Goal: Task Accomplishment & Management: Manage account settings

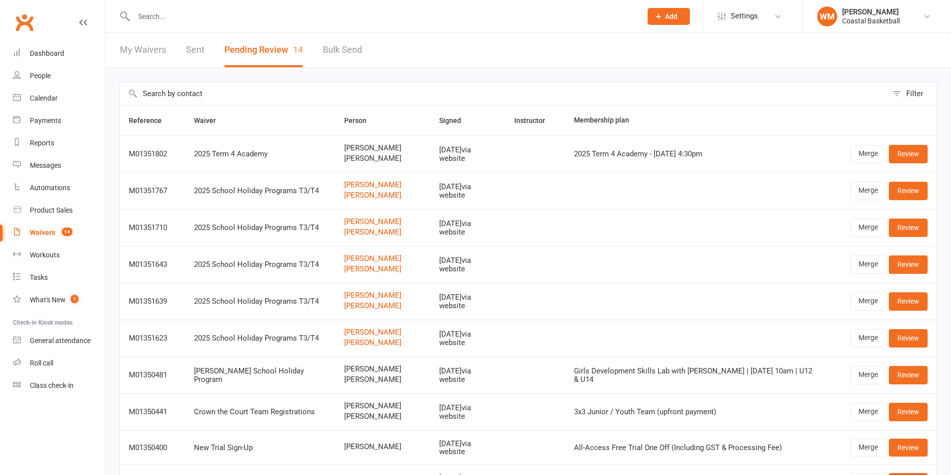
select select "25"
click at [32, 79] on div "People" at bounding box center [40, 76] width 21 height 8
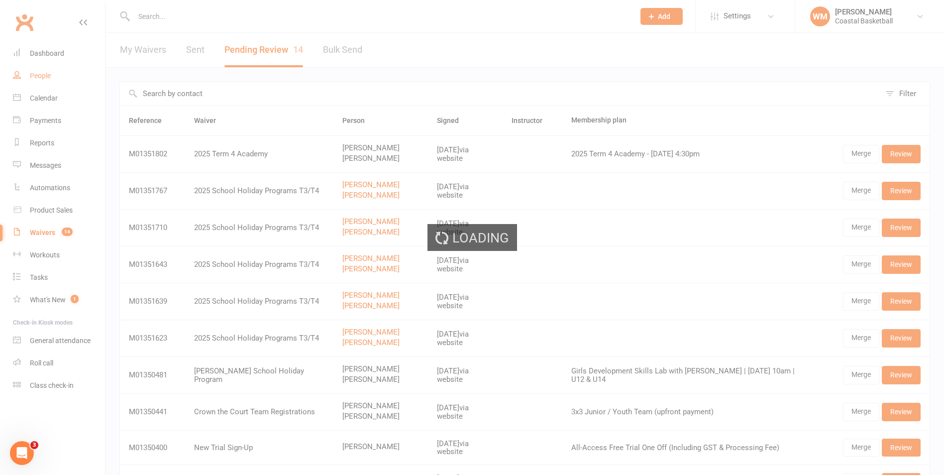
select select "50"
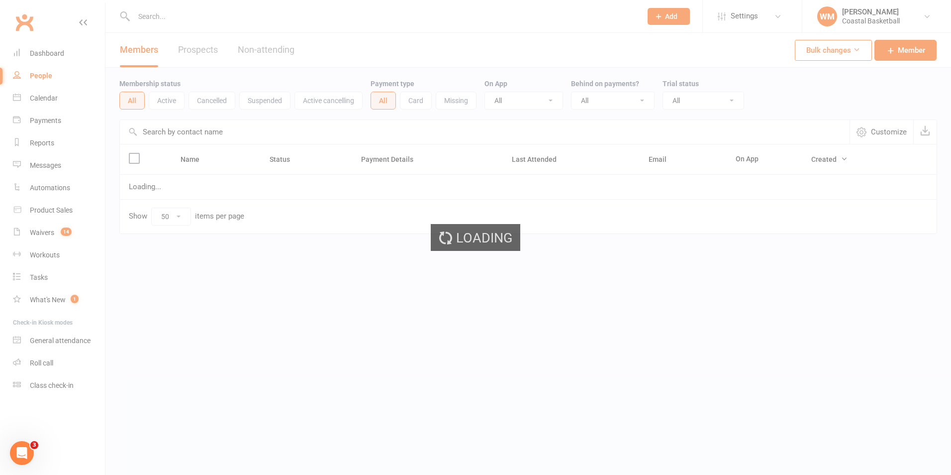
click at [172, 16] on div "Loading" at bounding box center [475, 237] width 951 height 475
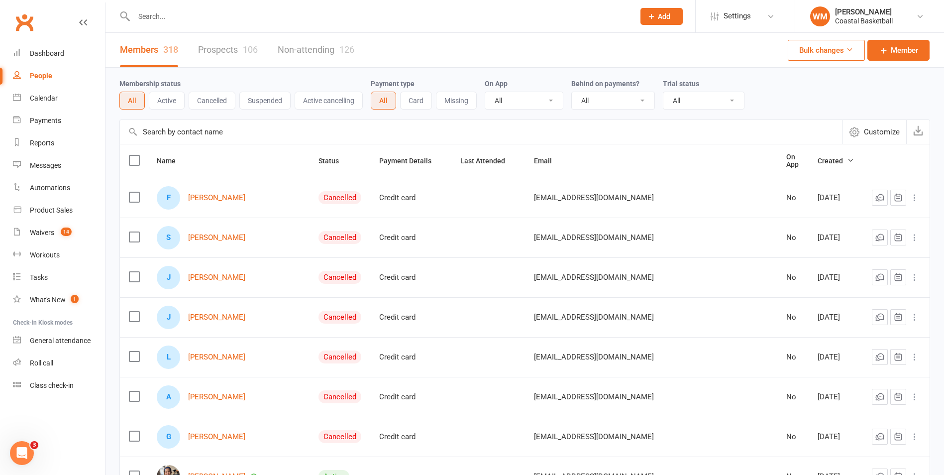
click at [171, 18] on input "text" at bounding box center [379, 16] width 497 height 14
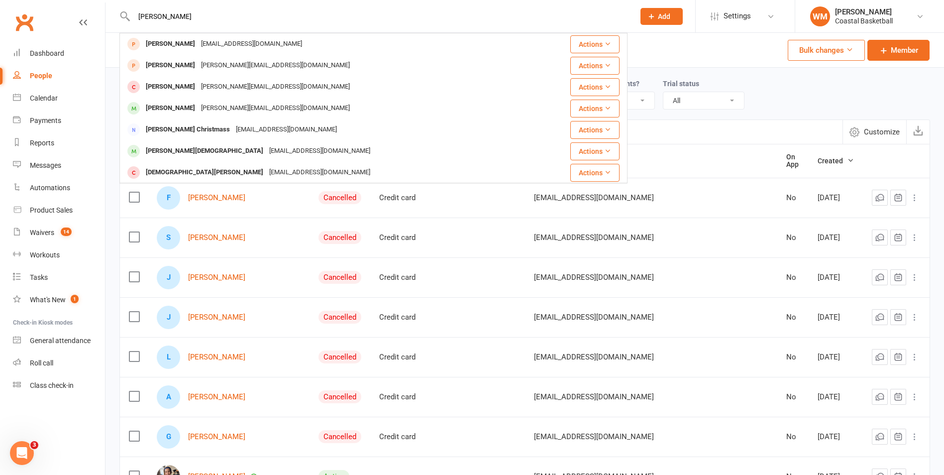
type input "[PERSON_NAME]"
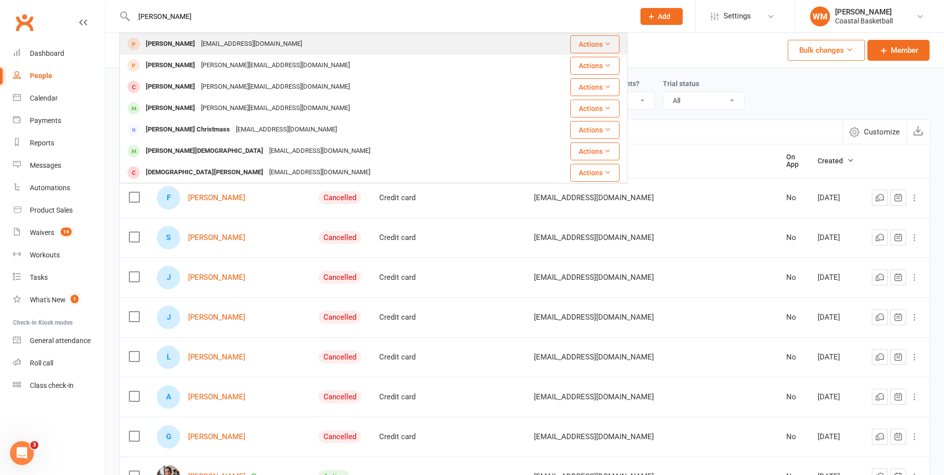
click at [261, 43] on div "[EMAIL_ADDRESS][DOMAIN_NAME]" at bounding box center [251, 44] width 107 height 14
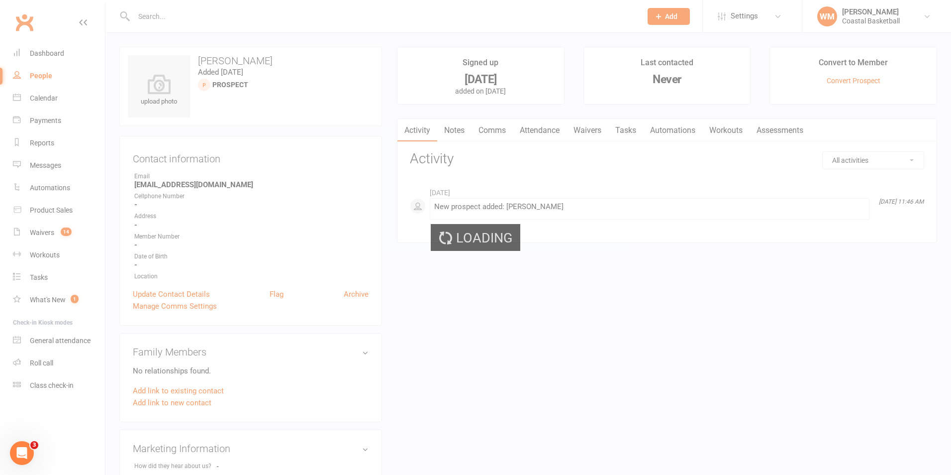
select select "50"
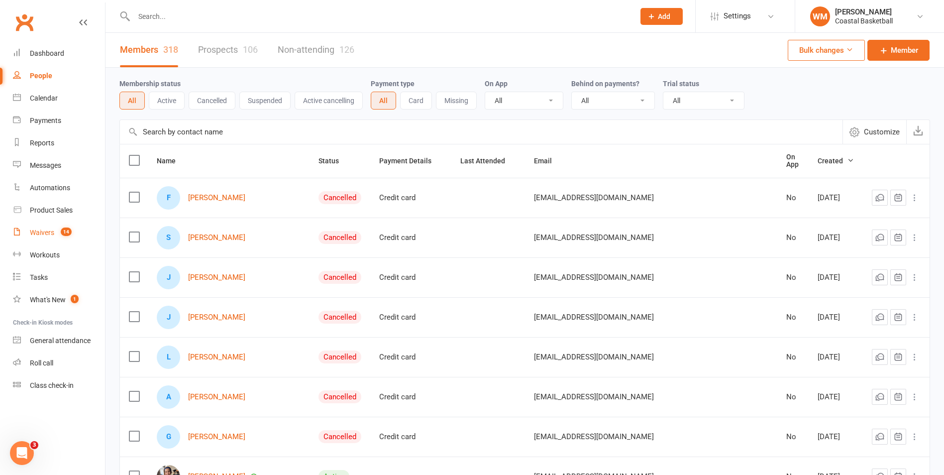
click at [71, 226] on link "Waivers 14" at bounding box center [59, 232] width 92 height 22
select select "100"
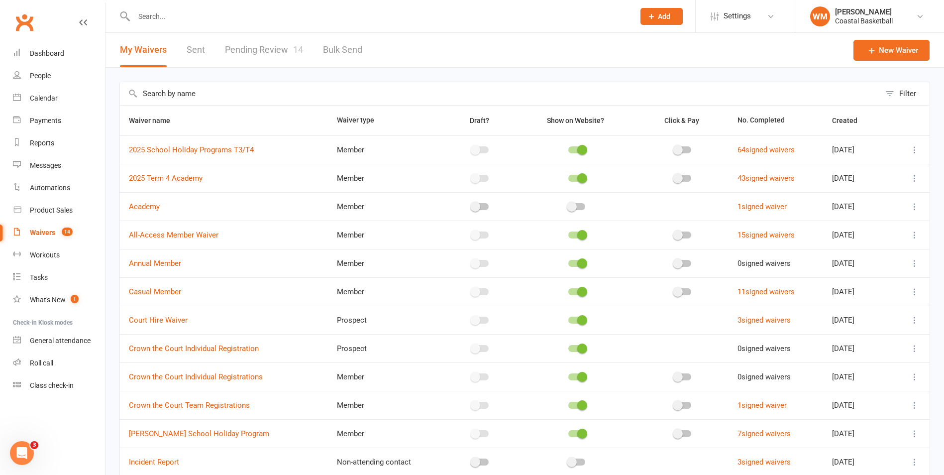
click at [260, 54] on link "Pending Review 14" at bounding box center [264, 50] width 78 height 34
select select "25"
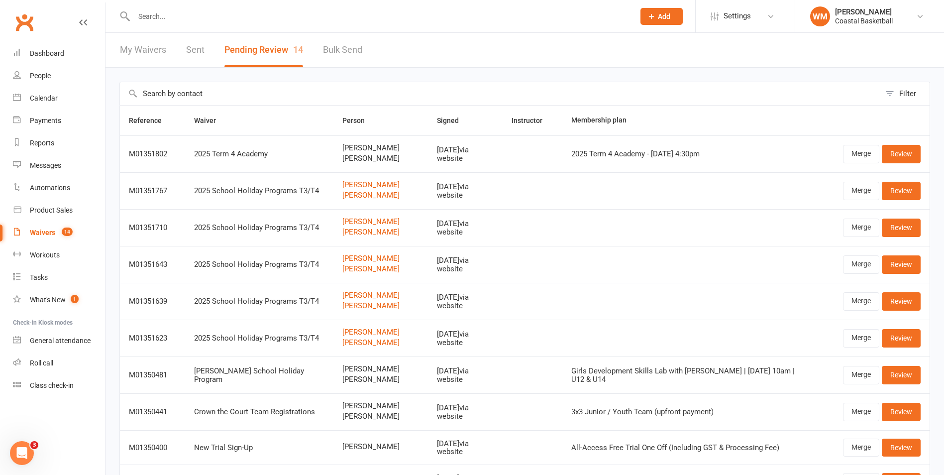
click at [146, 52] on link "My Waivers" at bounding box center [143, 50] width 46 height 34
select select "100"
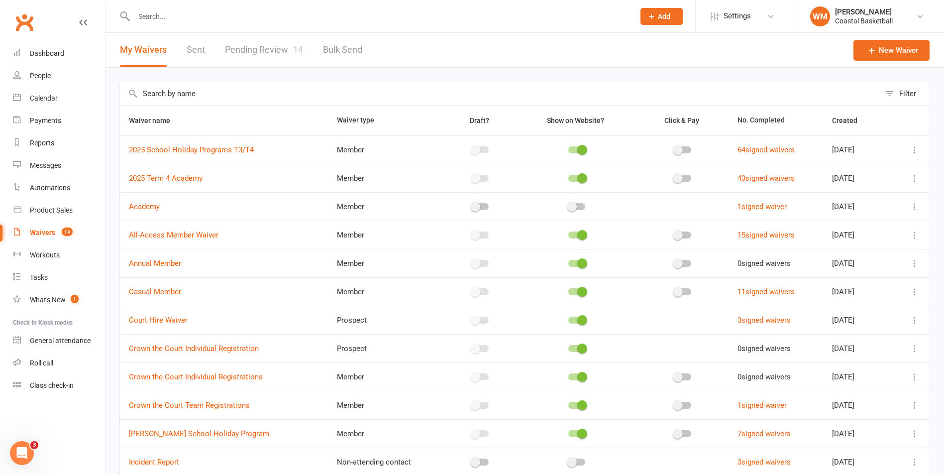
click at [197, 19] on input "text" at bounding box center [379, 16] width 497 height 14
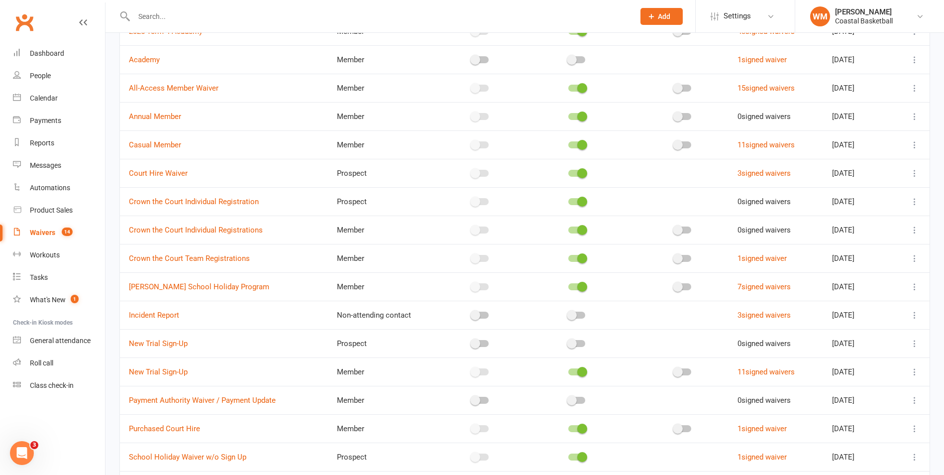
scroll to position [49, 0]
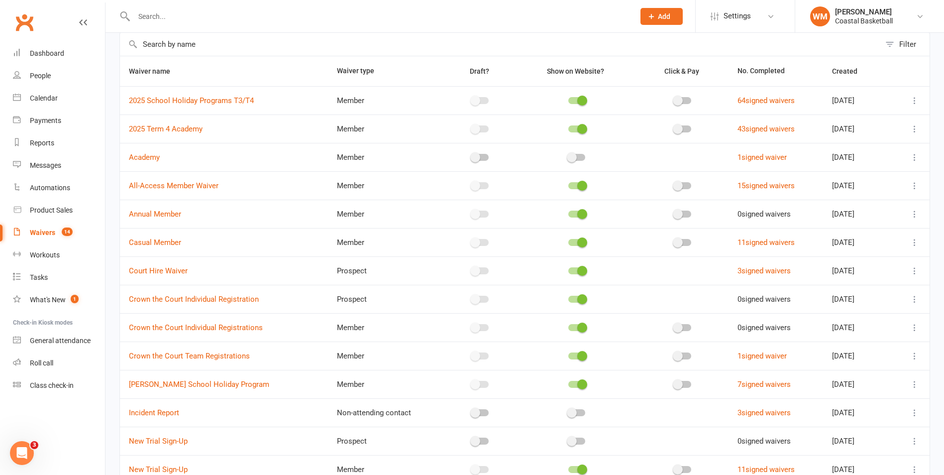
click at [173, 3] on div at bounding box center [373, 16] width 508 height 32
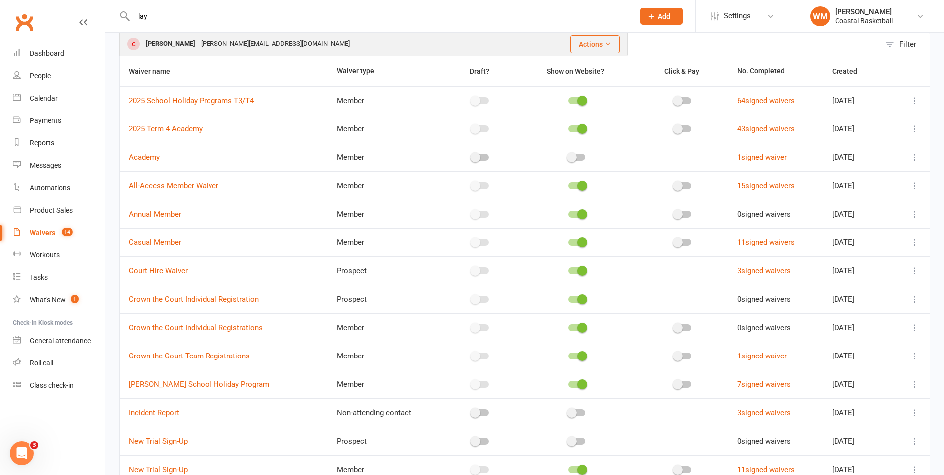
type input "lay"
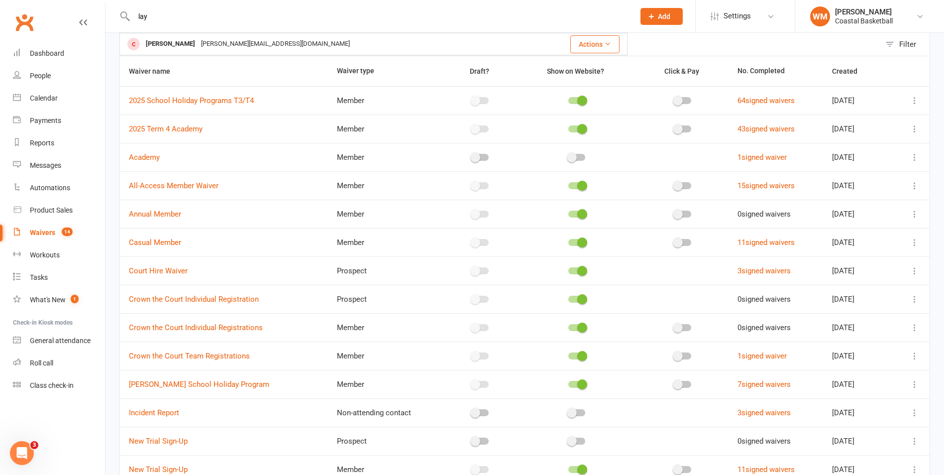
click at [213, 42] on div "[PERSON_NAME][EMAIL_ADDRESS][DOMAIN_NAME]" at bounding box center [275, 44] width 155 height 14
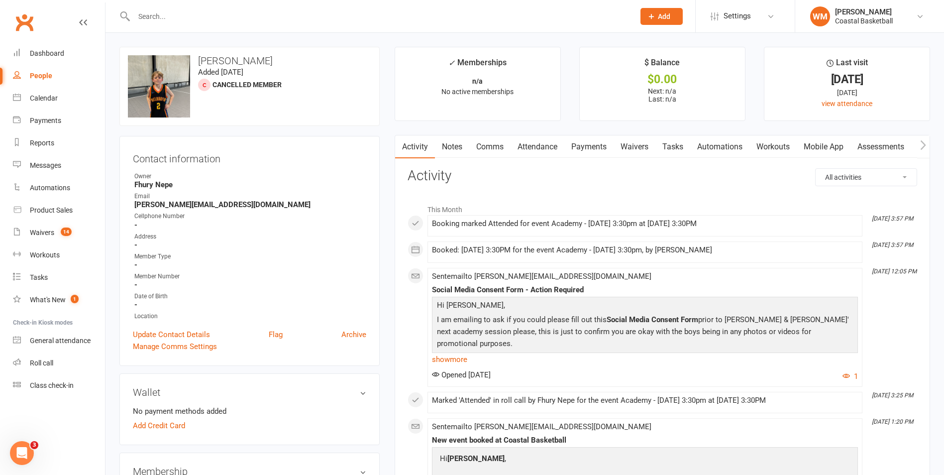
click at [535, 145] on link "Attendance" at bounding box center [537, 146] width 54 height 23
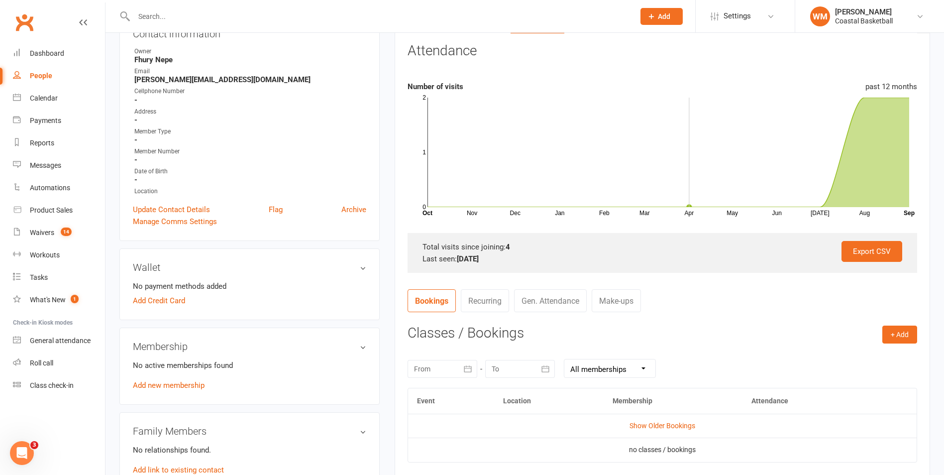
scroll to position [50, 0]
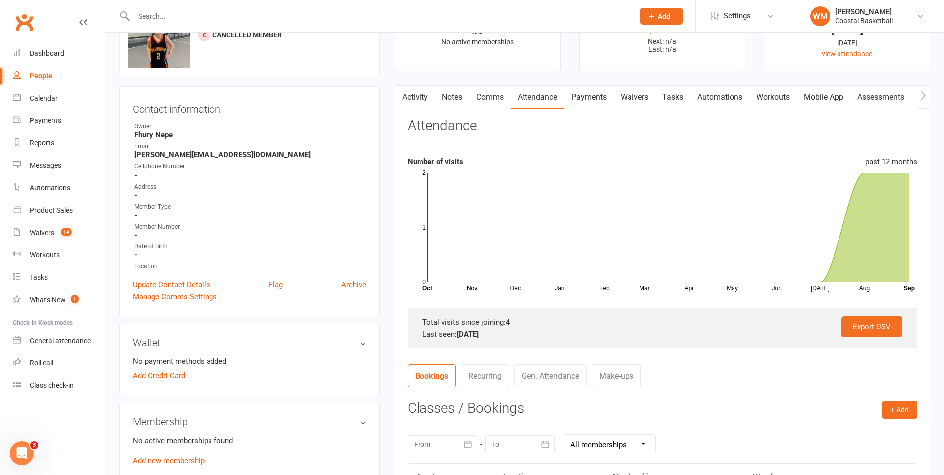
click at [544, 97] on link "Attendance" at bounding box center [537, 97] width 54 height 23
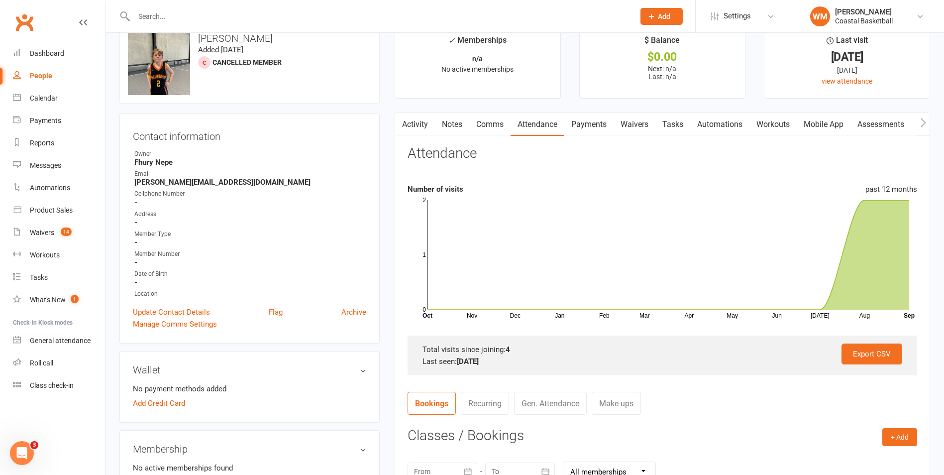
scroll to position [0, 0]
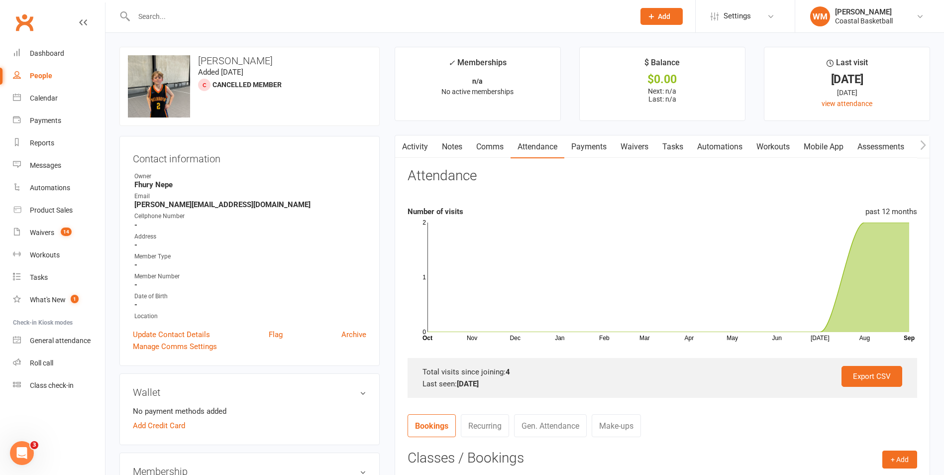
click at [211, 20] on input "text" at bounding box center [379, 16] width 497 height 14
click at [165, 18] on input "text" at bounding box center [379, 16] width 497 height 14
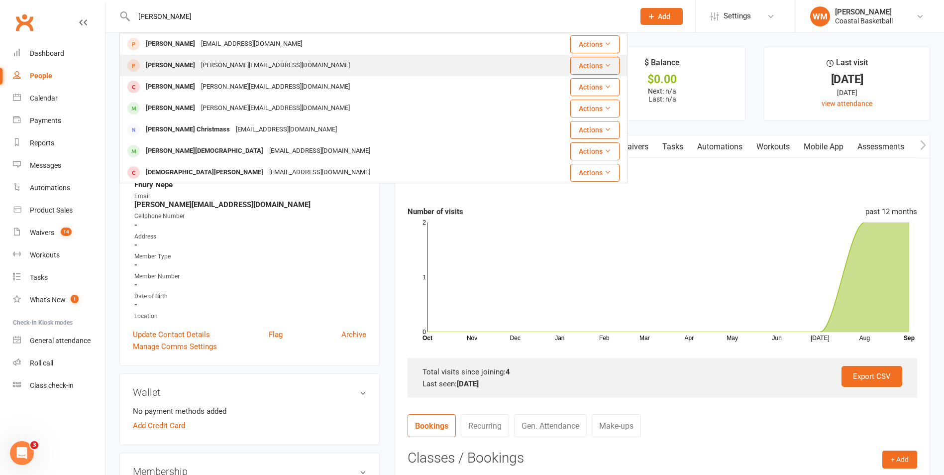
type input "[PERSON_NAME]"
click at [251, 69] on div "[PERSON_NAME][EMAIL_ADDRESS][DOMAIN_NAME]" at bounding box center [275, 65] width 155 height 14
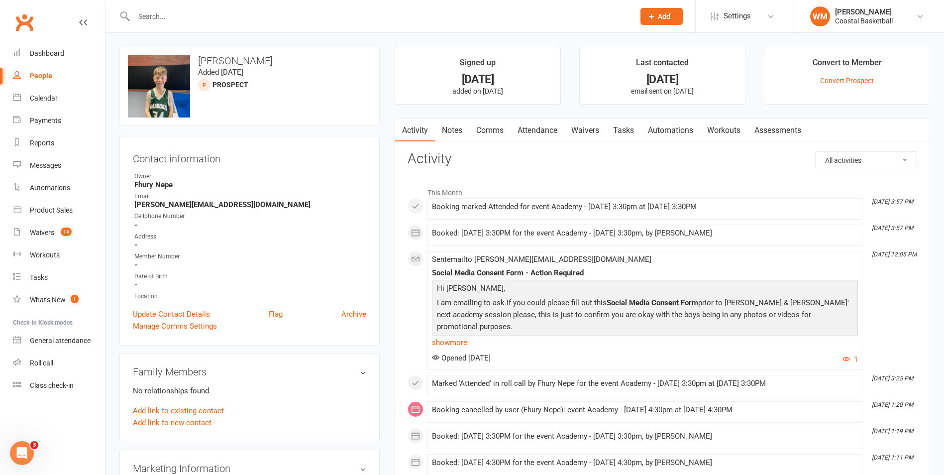
drag, startPoint x: 589, startPoint y: 128, endPoint x: 599, endPoint y: 129, distance: 10.0
click at [590, 128] on link "Waivers" at bounding box center [585, 130] width 42 height 23
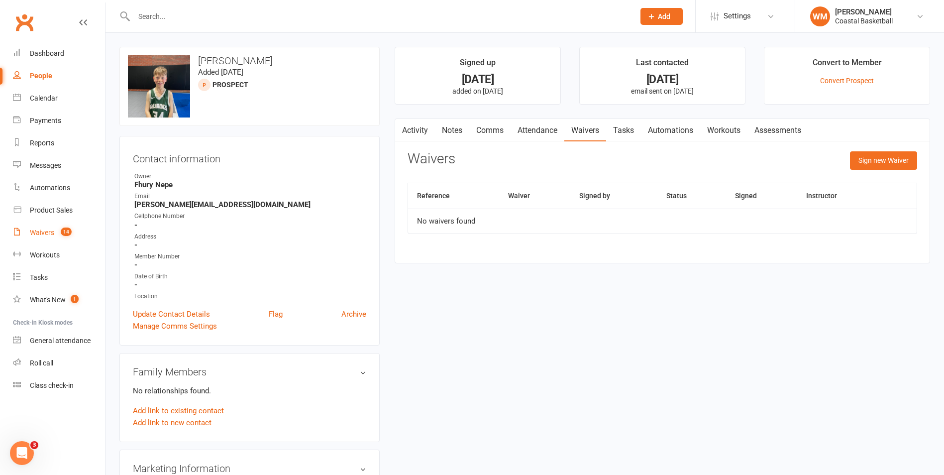
click at [67, 238] on link "Waivers 14" at bounding box center [59, 232] width 92 height 22
select select "100"
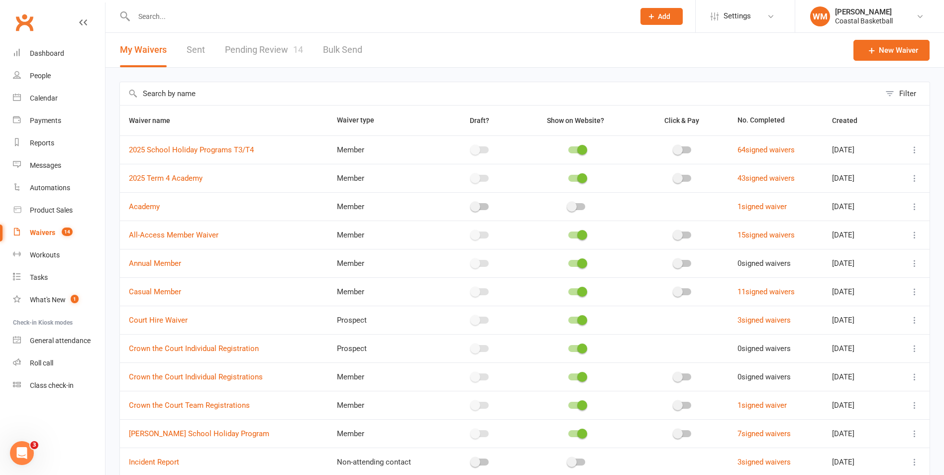
click at [259, 50] on link "Pending Review 14" at bounding box center [264, 50] width 78 height 34
select select "25"
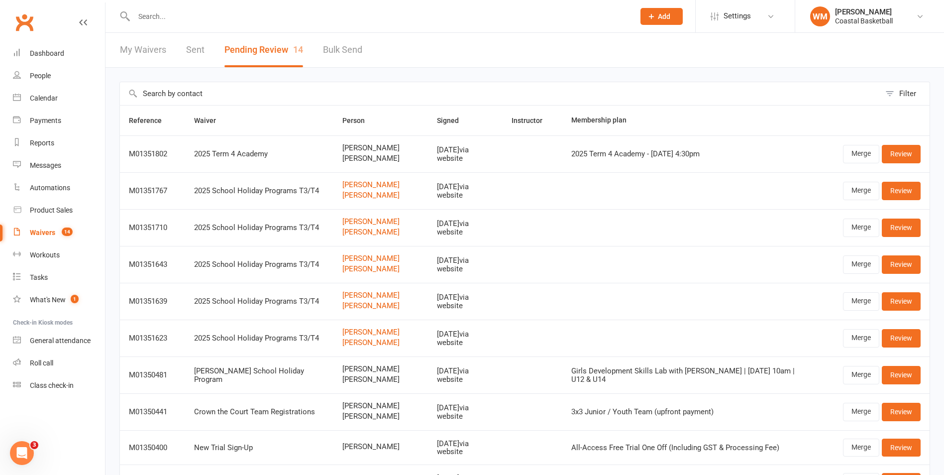
click at [160, 52] on link "My Waivers" at bounding box center [143, 50] width 46 height 34
select select "100"
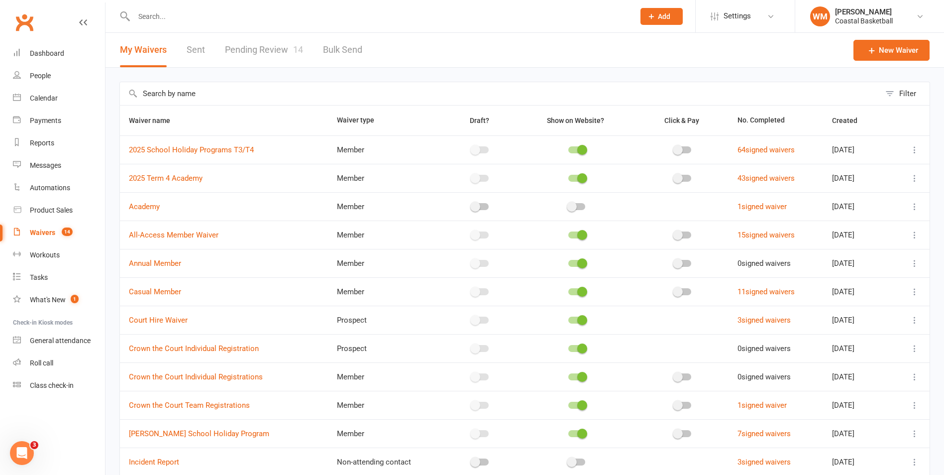
click at [257, 53] on link "Pending Review 14" at bounding box center [264, 50] width 78 height 34
select select "25"
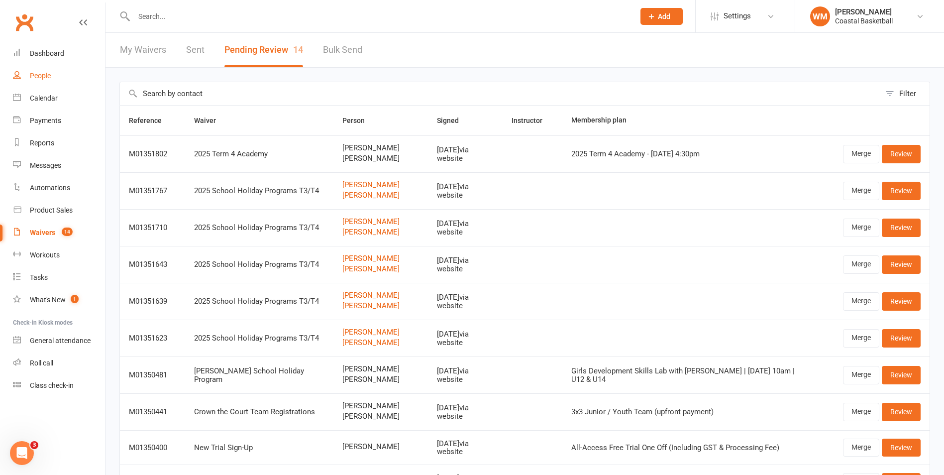
click at [55, 79] on link "People" at bounding box center [59, 76] width 92 height 22
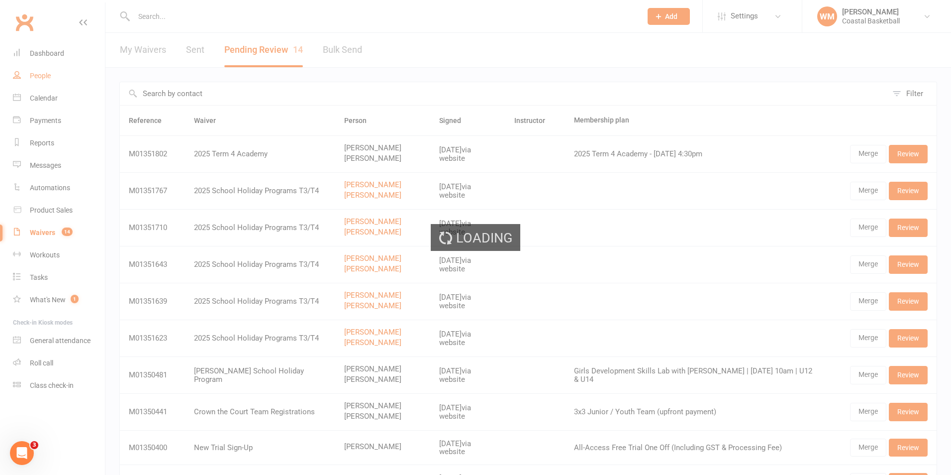
select select "50"
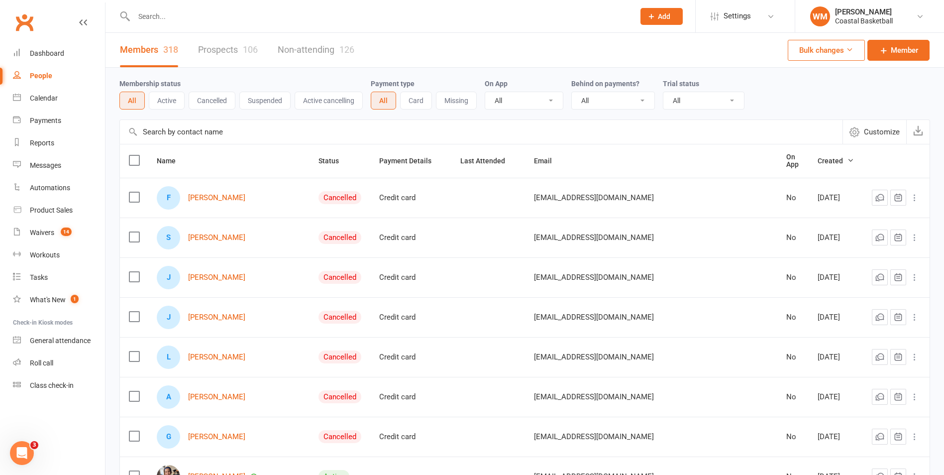
click at [193, 16] on input "text" at bounding box center [379, 16] width 497 height 14
type input "c"
click at [218, 20] on input "text" at bounding box center [379, 16] width 497 height 14
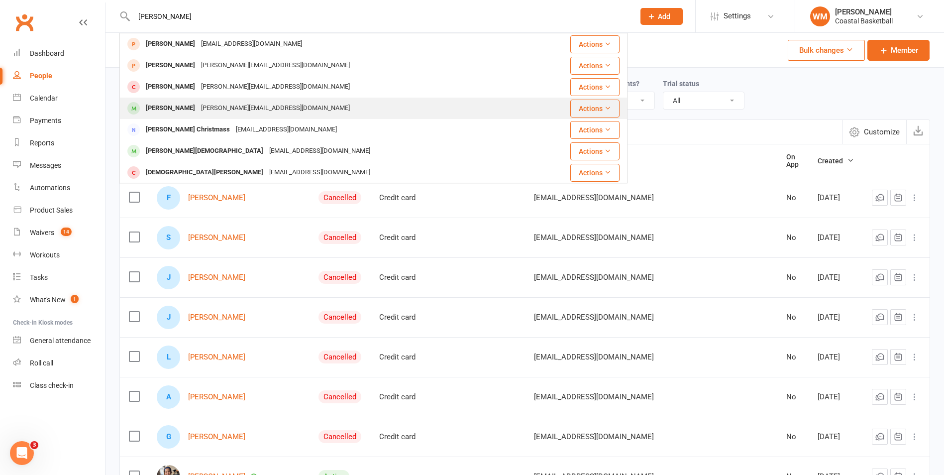
type input "[PERSON_NAME]"
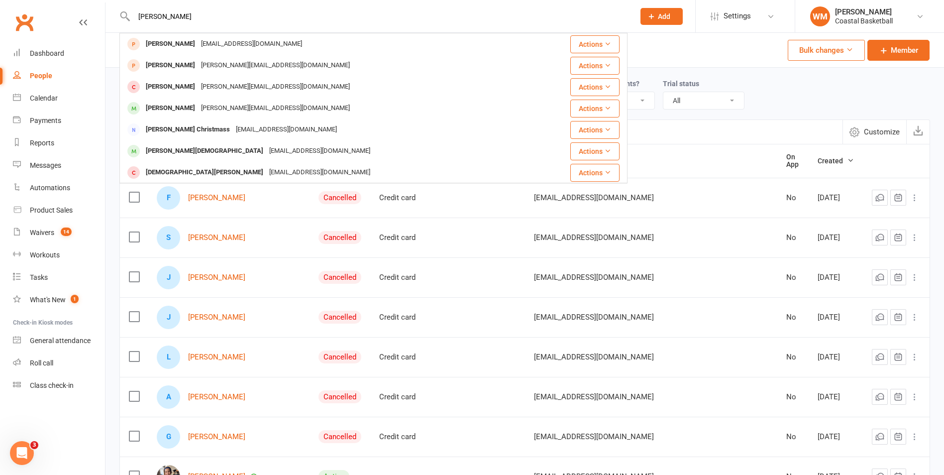
drag, startPoint x: 201, startPoint y: 112, endPoint x: 207, endPoint y: 112, distance: 7.0
click at [206, 112] on div "[PERSON_NAME][EMAIL_ADDRESS][DOMAIN_NAME]" at bounding box center [275, 108] width 155 height 14
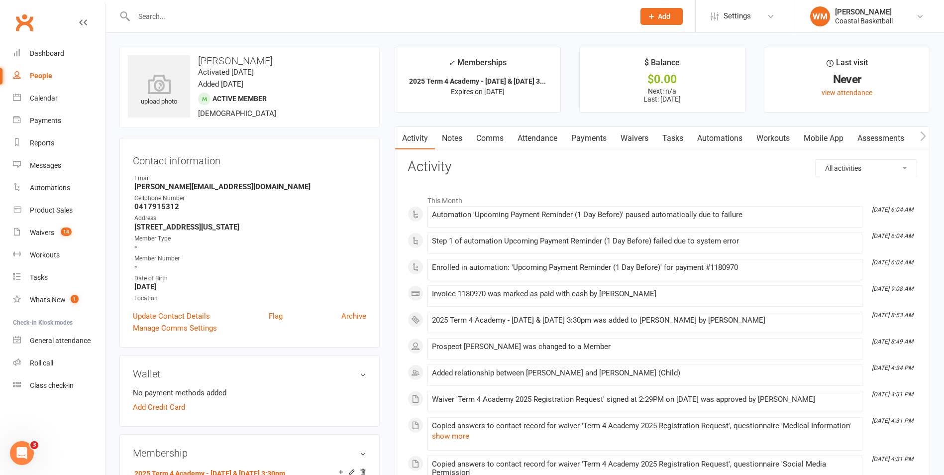
click at [637, 142] on link "Waivers" at bounding box center [634, 138] width 42 height 23
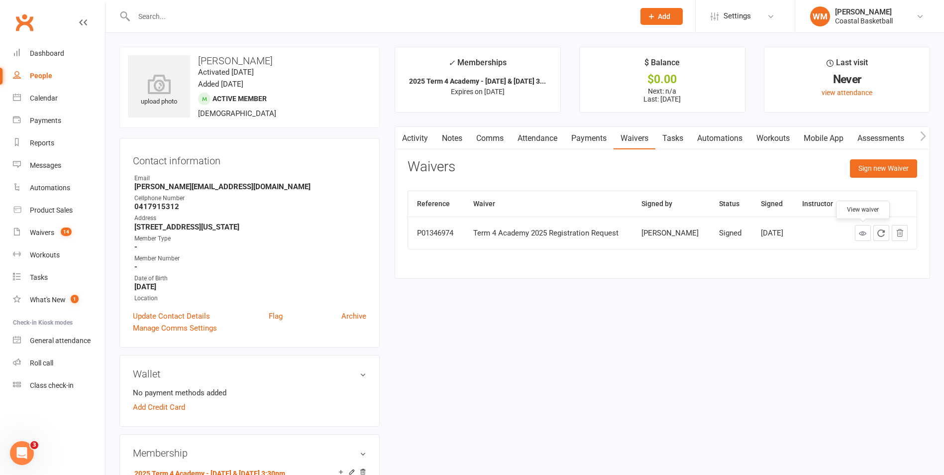
click at [858, 232] on link at bounding box center [863, 233] width 16 height 16
drag, startPoint x: 220, startPoint y: 84, endPoint x: 285, endPoint y: 84, distance: 64.7
click at [285, 84] on div "upload photo [PERSON_NAME] Activated [DATE] Added [DATE] Active member [DEMOGRA…" at bounding box center [249, 87] width 260 height 81
drag, startPoint x: 688, startPoint y: 234, endPoint x: 642, endPoint y: 234, distance: 46.3
click at [642, 234] on td "[PERSON_NAME]" at bounding box center [671, 232] width 78 height 32
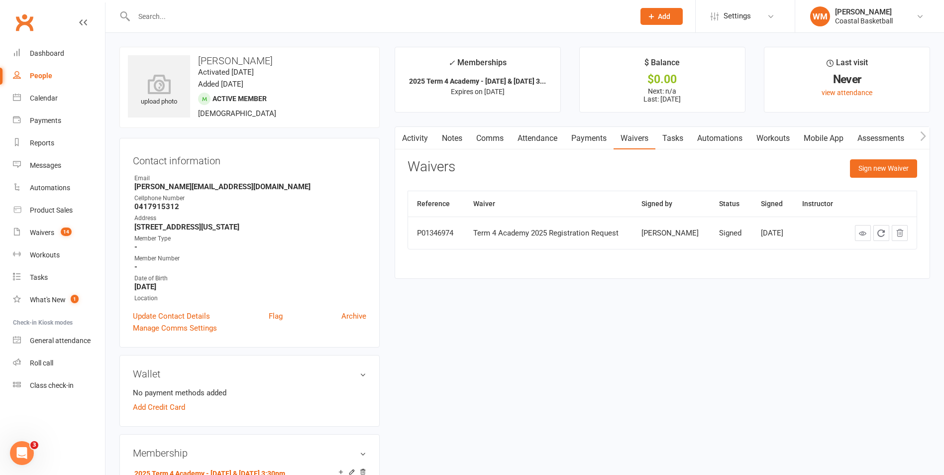
drag, startPoint x: 642, startPoint y: 234, endPoint x: 375, endPoint y: 147, distance: 280.9
click at [664, 259] on div "Reference Waiver Signed by Status Signed Instructor P01346974 Term 4 Academy 20…" at bounding box center [661, 227] width 509 height 73
click at [870, 232] on link at bounding box center [863, 233] width 16 height 16
click at [866, 230] on icon at bounding box center [862, 232] width 7 height 7
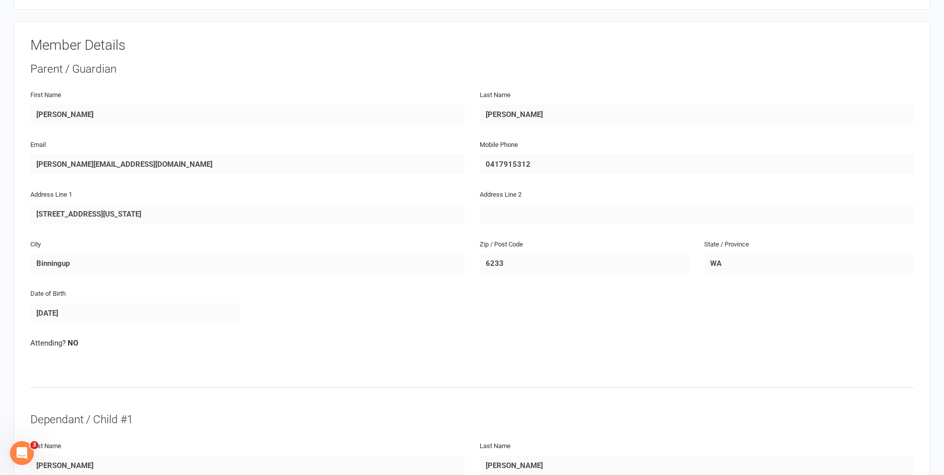
scroll to position [100, 0]
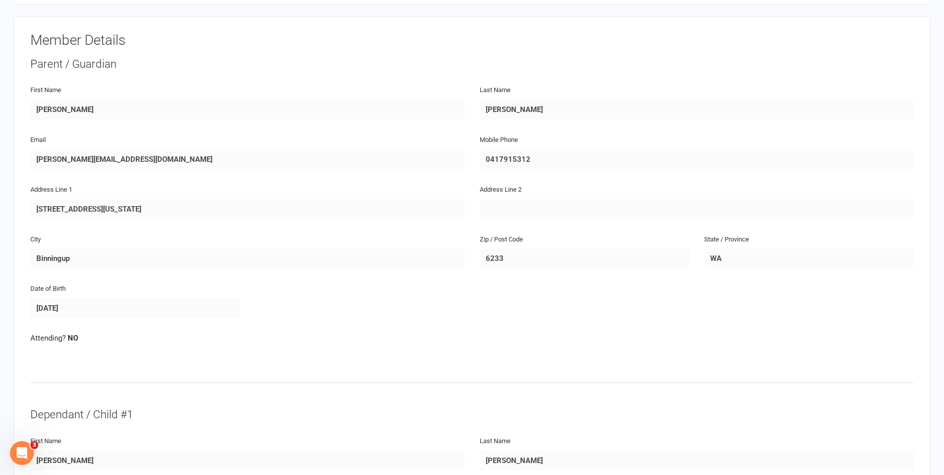
scroll to position [50, 0]
